Goal: Information Seeking & Learning: Learn about a topic

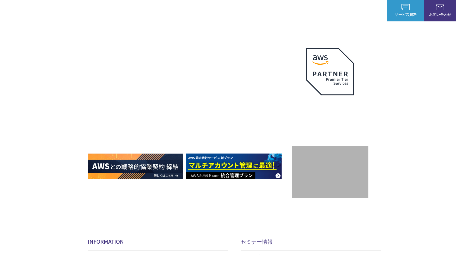
click at [330, 237] on section "AWSの導入からコスト削減、 構成・運用の最適化からデータ活用まで 規模や業種業態を問わない マネージドサービスで AWS ジャーニーの 成功を実現 AWS …" at bounding box center [228, 157] width 456 height 314
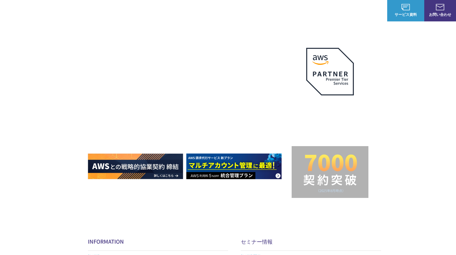
click at [9, 10] on img at bounding box center [30, 10] width 45 height 13
drag, startPoint x: 60, startPoint y: 8, endPoint x: 63, endPoint y: 8, distance: 3.2
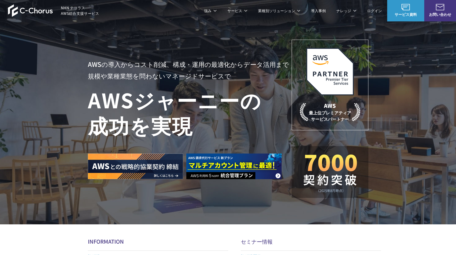
click at [83, 238] on section "AWSの導入からコスト削減、 構成・運用の最適化からデータ活用まで 規模や業種業態を問わない マネージドサービスで AWS ジャーニーの 成功を実現 AWS …" at bounding box center [228, 157] width 456 height 314
